Goal: Complete application form

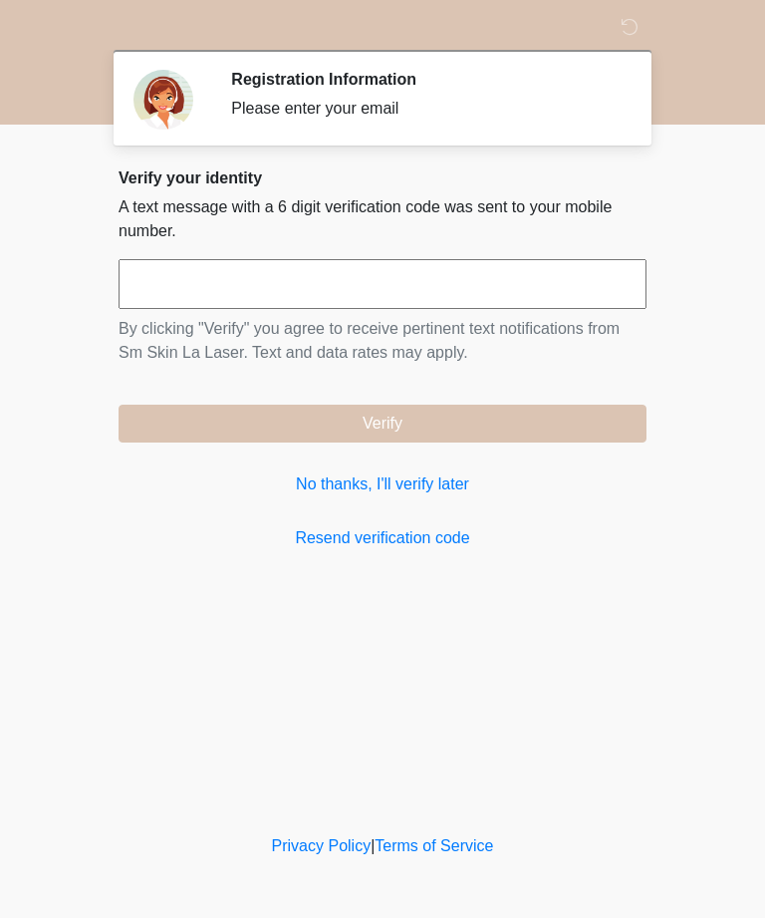
click at [439, 496] on link "No thanks, I'll verify later" at bounding box center [383, 484] width 528 height 24
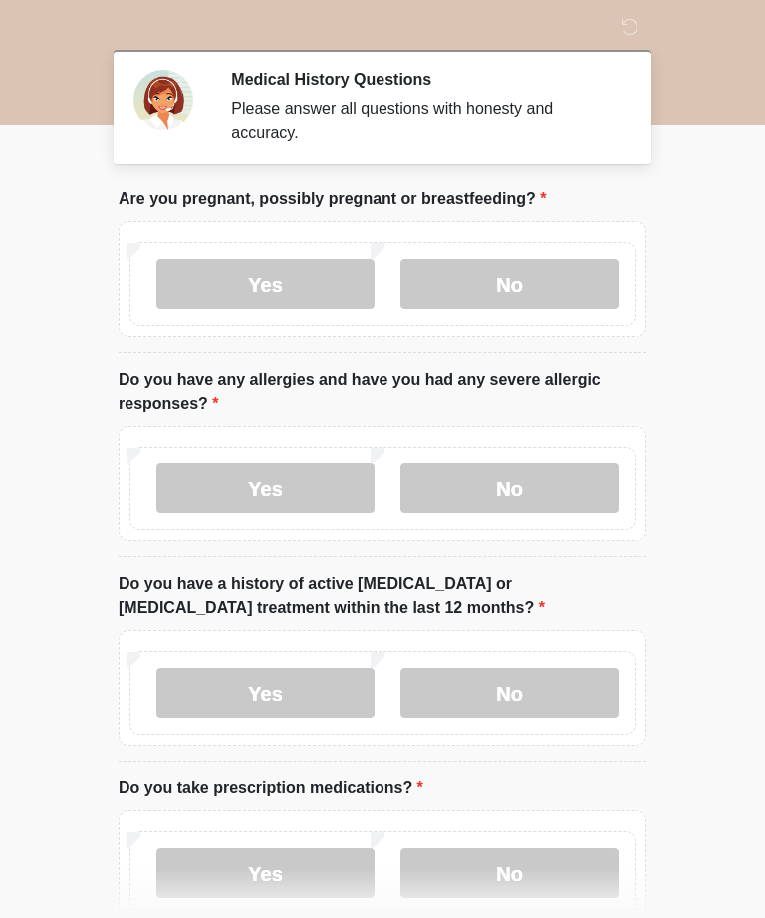
click at [555, 280] on label "No" at bounding box center [510, 284] width 218 height 50
click at [546, 483] on label "No" at bounding box center [510, 488] width 218 height 50
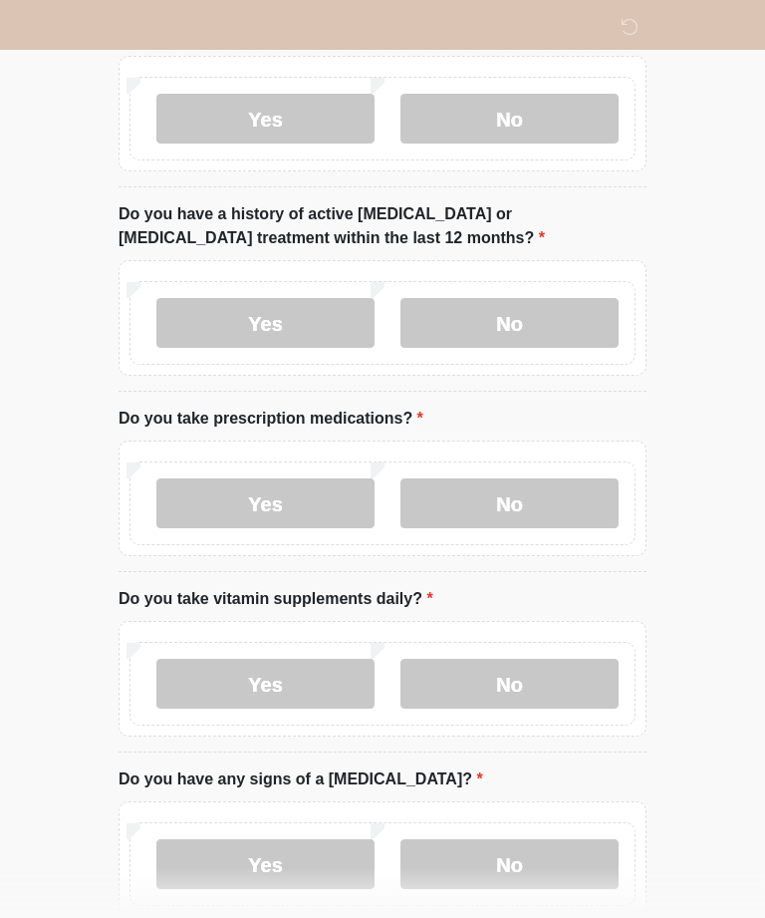
scroll to position [365, 0]
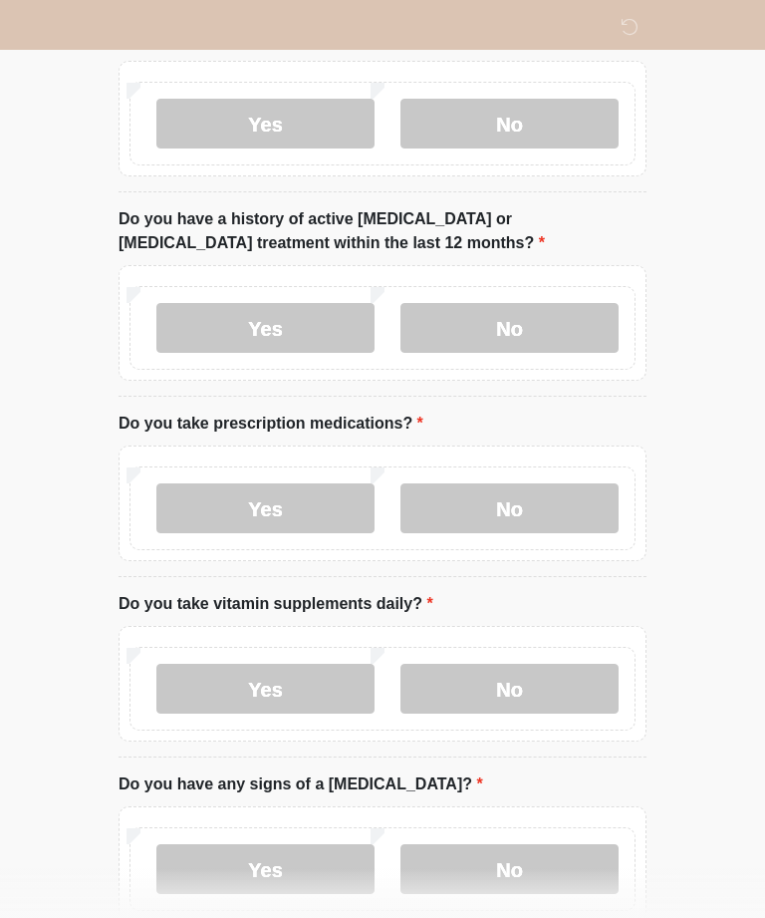
click at [552, 329] on label "No" at bounding box center [510, 328] width 218 height 50
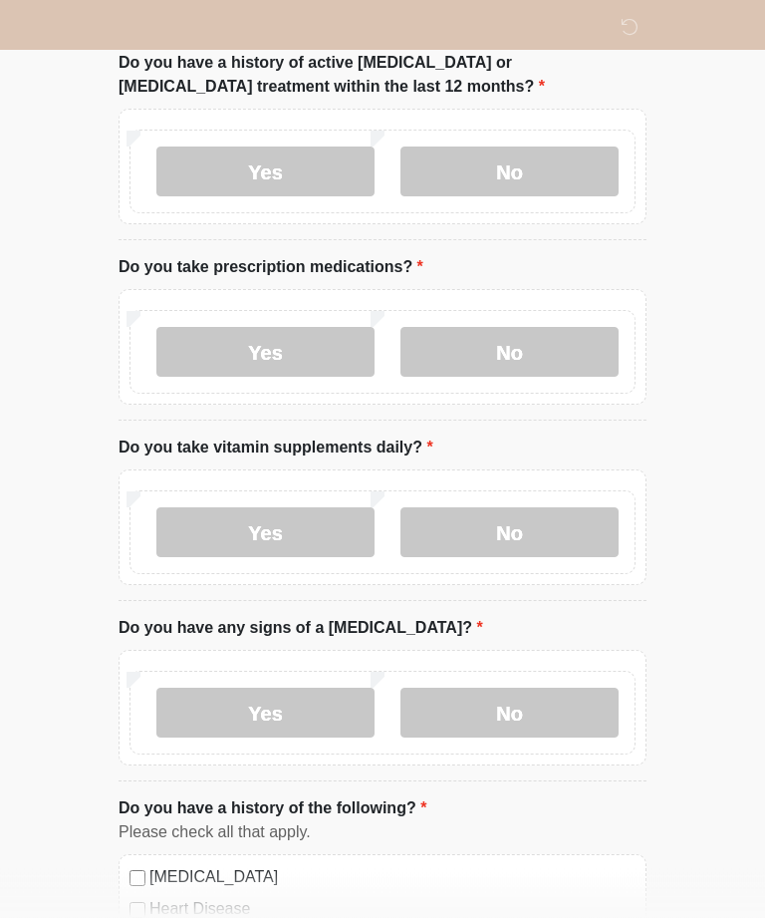
scroll to position [545, 0]
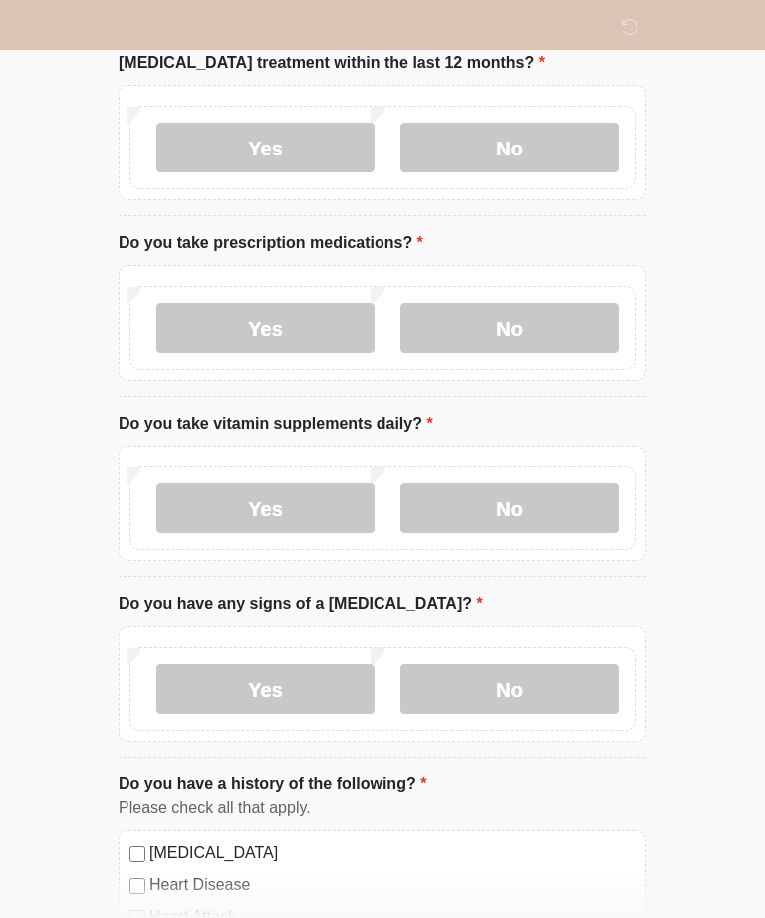
click at [556, 494] on label "No" at bounding box center [510, 508] width 218 height 50
click at [562, 275] on div "Yes No" at bounding box center [383, 323] width 528 height 116
click at [534, 334] on label "No" at bounding box center [510, 328] width 218 height 50
click at [554, 690] on label "No" at bounding box center [510, 689] width 218 height 50
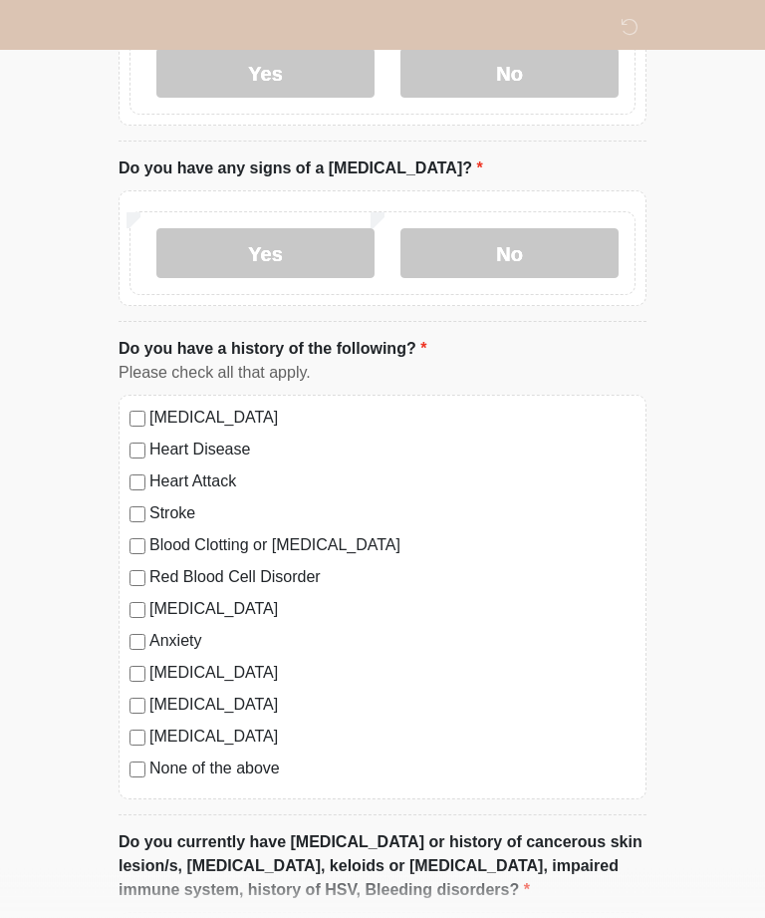
scroll to position [1101, 0]
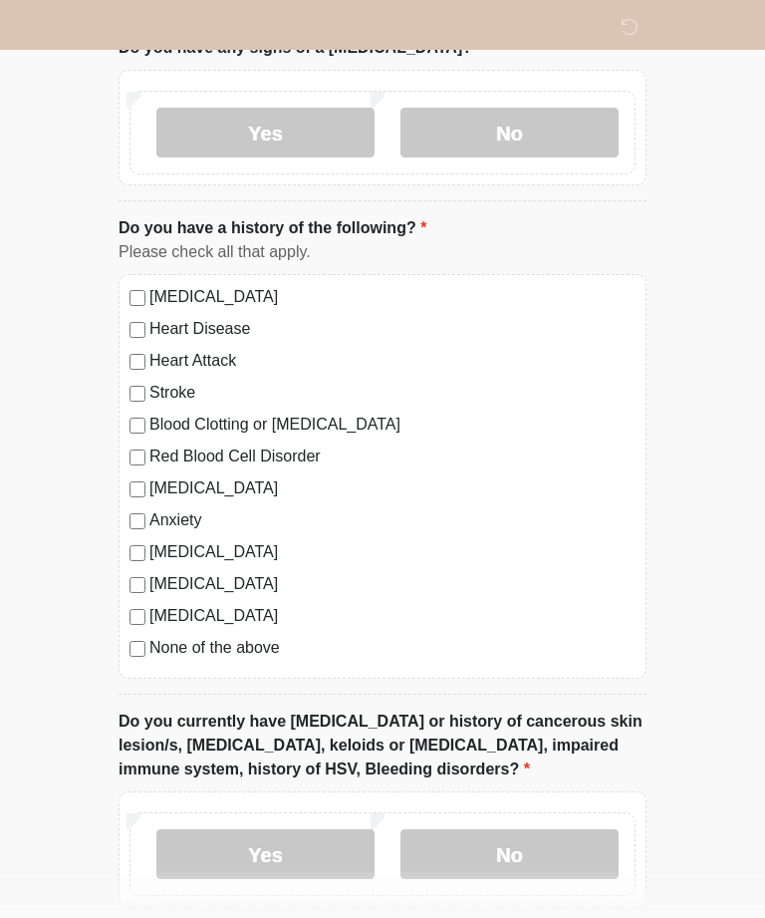
click at [243, 641] on label "None of the above" at bounding box center [392, 648] width 486 height 24
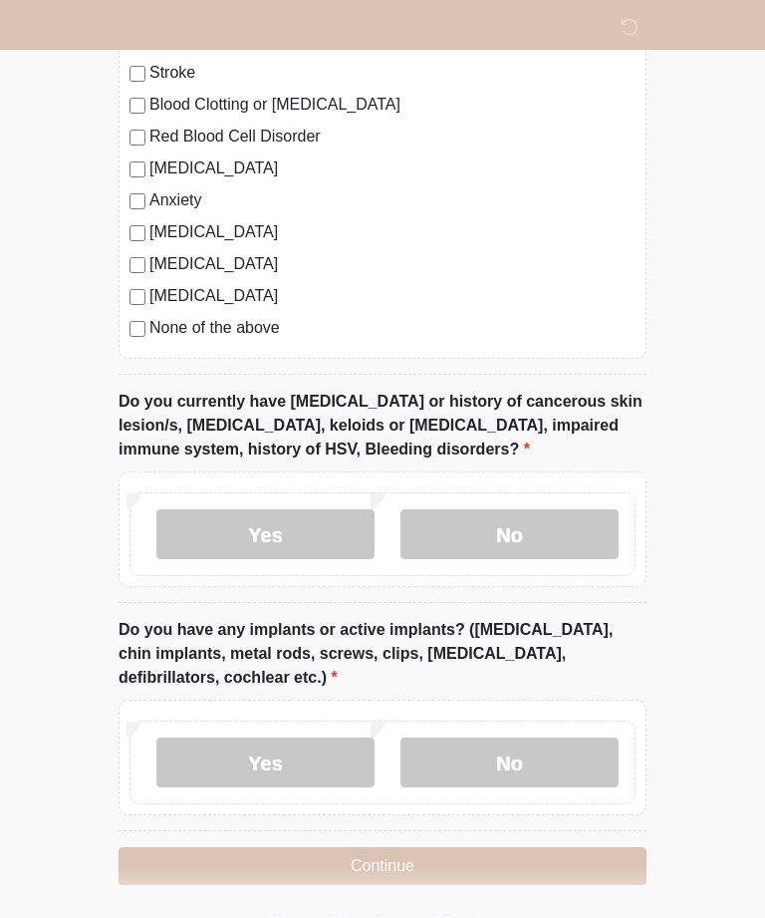
scroll to position [1426, 0]
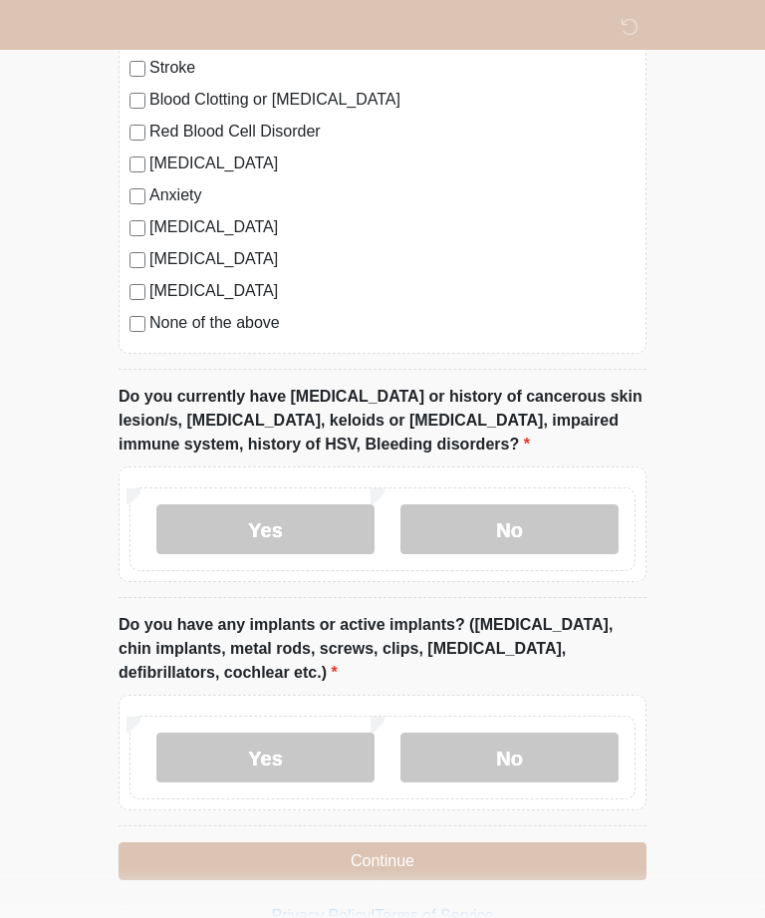
click at [554, 512] on label "No" at bounding box center [510, 529] width 218 height 50
click at [550, 762] on label "No" at bounding box center [510, 757] width 218 height 50
click at [570, 856] on button "Continue" at bounding box center [383, 861] width 528 height 38
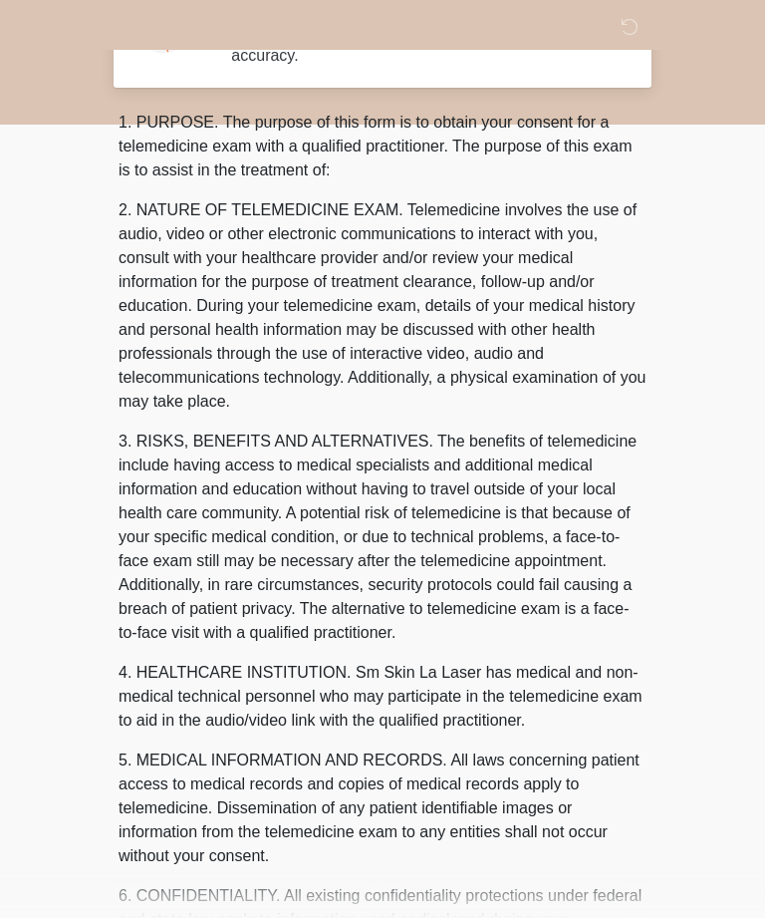
scroll to position [0, 0]
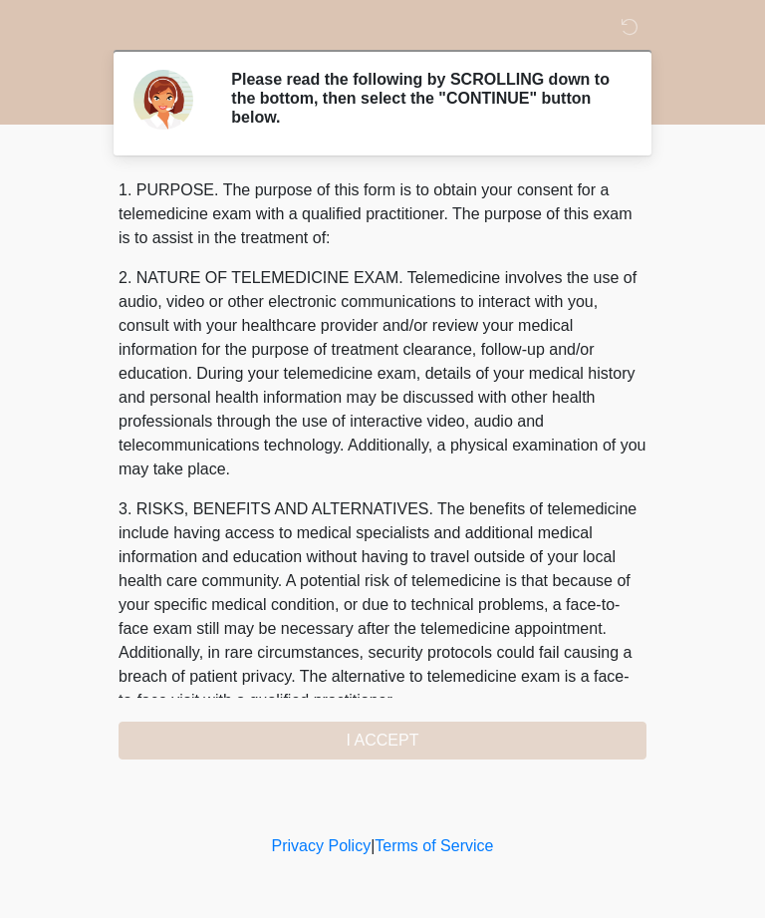
click at [540, 745] on div "1. PURPOSE. The purpose of this form is to obtain your consent for a telemedici…" at bounding box center [383, 468] width 528 height 581
click at [427, 733] on div "1. PURPOSE. The purpose of this form is to obtain your consent for a telemedici…" at bounding box center [383, 468] width 528 height 581
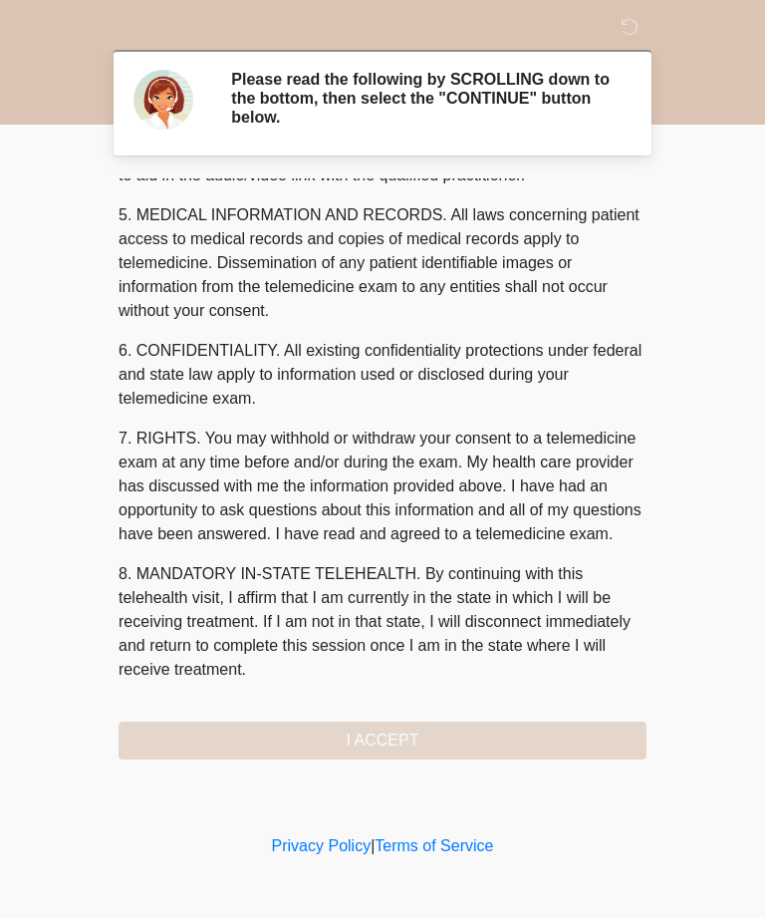
scroll to position [637, 0]
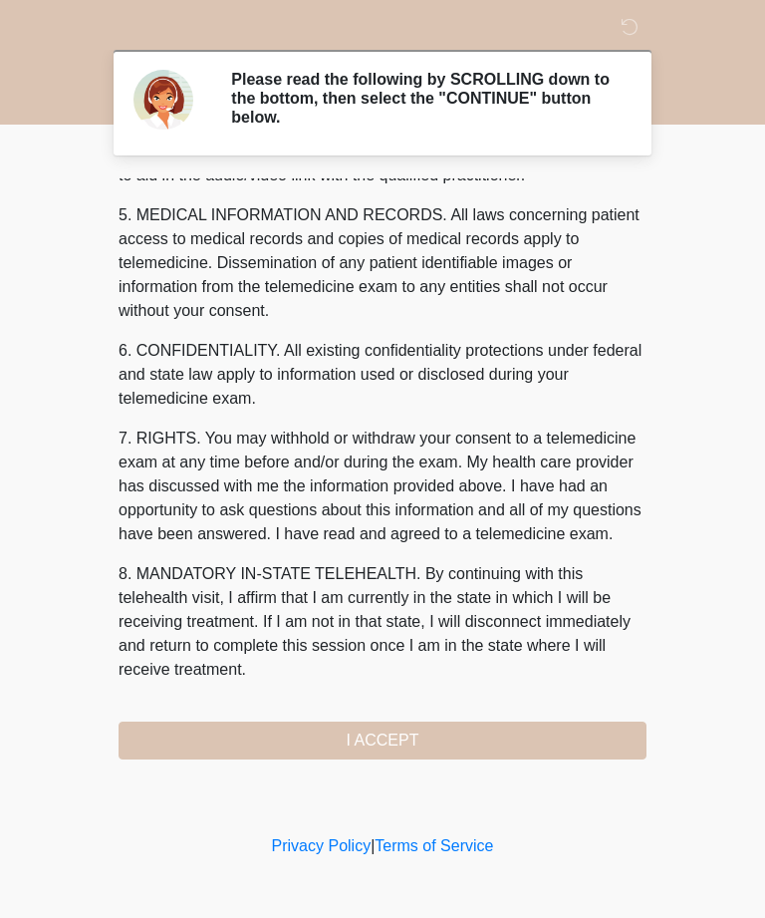
click at [439, 748] on button "I ACCEPT" at bounding box center [383, 740] width 528 height 38
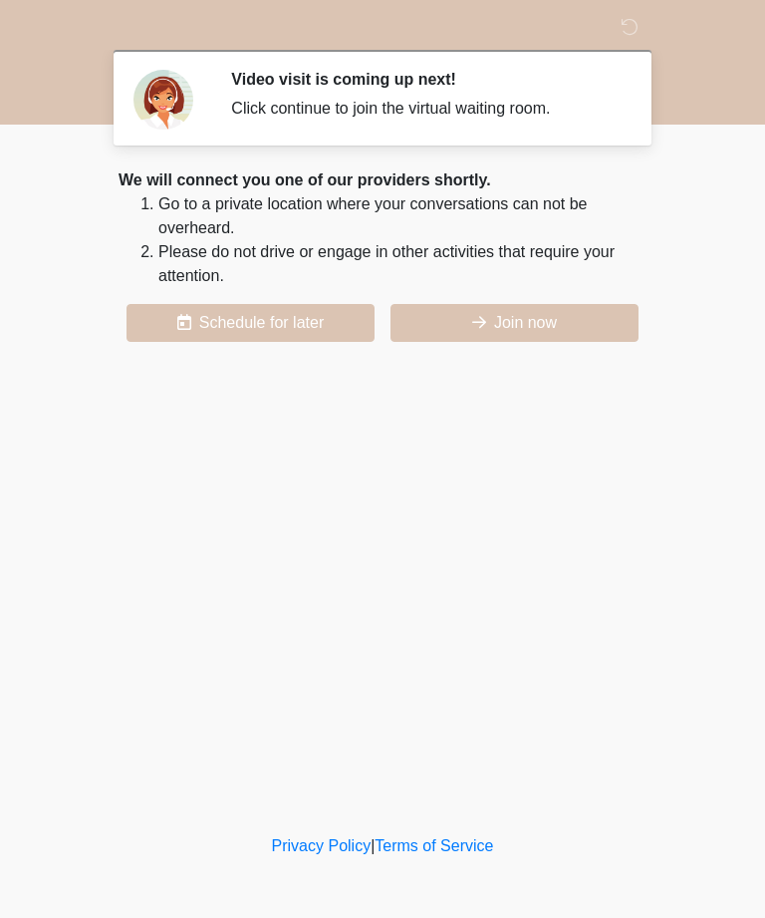
click at [558, 321] on button "Join now" at bounding box center [515, 323] width 248 height 38
